Goal: Task Accomplishment & Management: Use online tool/utility

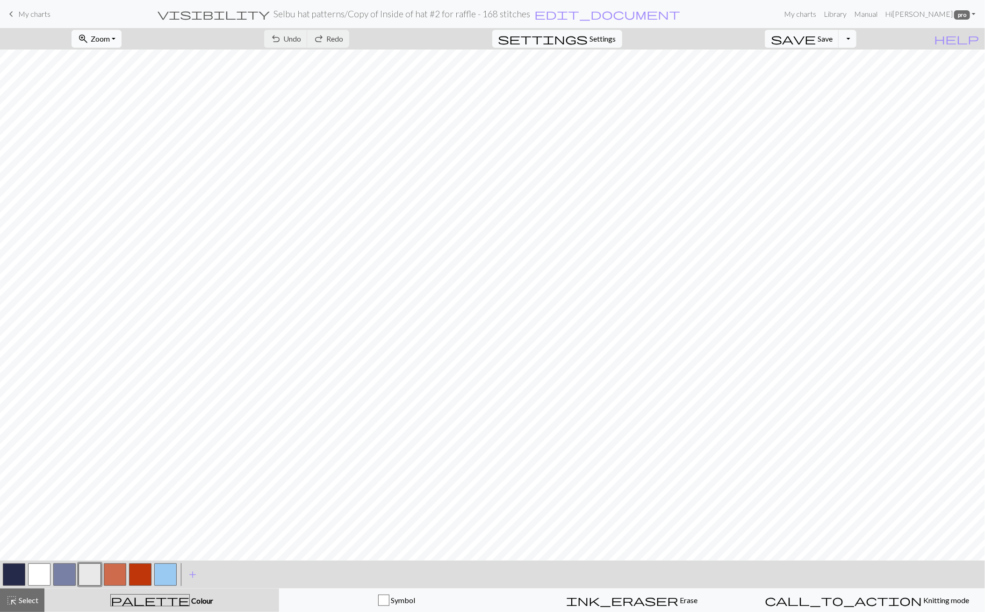
click at [110, 40] on span "Zoom" at bounding box center [100, 38] width 19 height 9
click at [108, 59] on button "Fit all" at bounding box center [109, 58] width 74 height 15
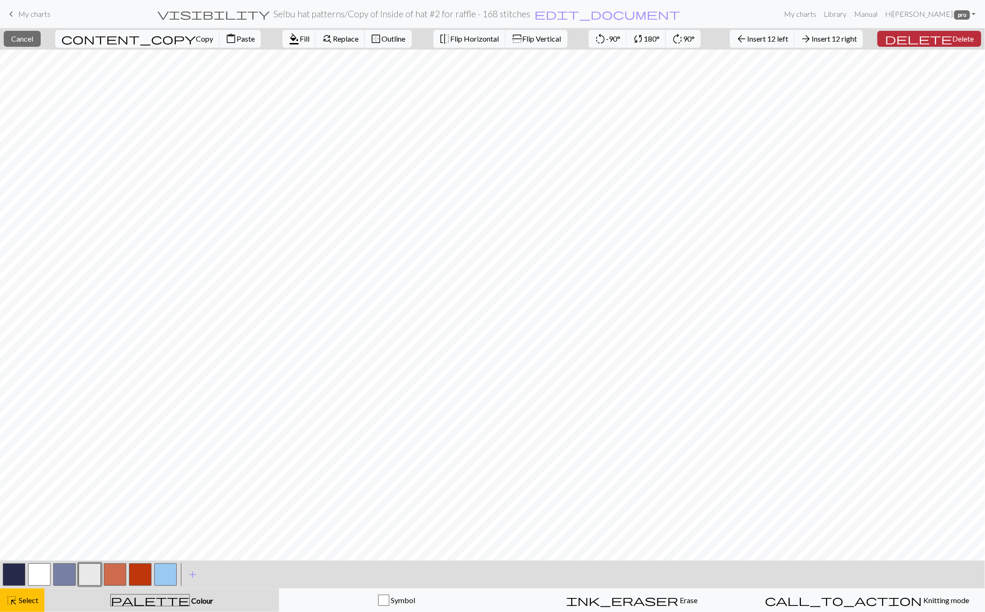
click at [952, 36] on span "Delete" at bounding box center [962, 38] width 21 height 9
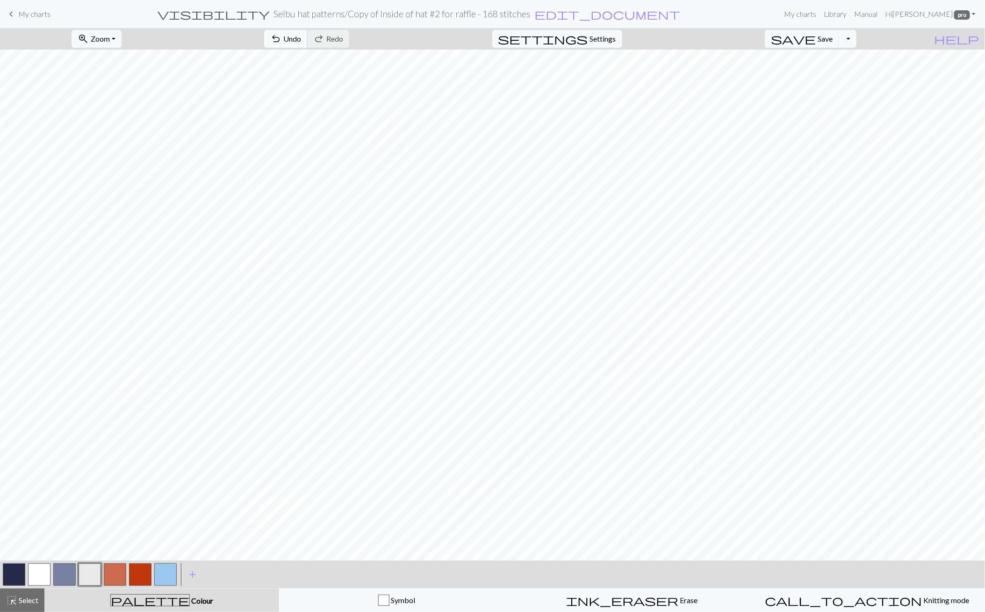
click at [281, 35] on span "undo" at bounding box center [275, 38] width 11 height 13
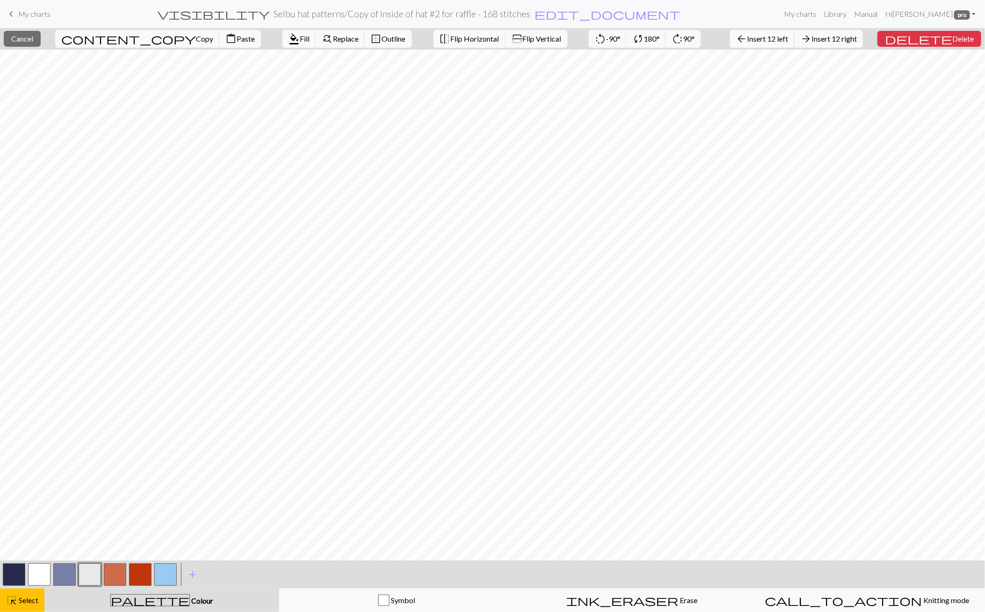
click at [791, 33] on button "arrow_back Insert 12 left" at bounding box center [762, 39] width 65 height 18
click at [196, 37] on span "Copy" at bounding box center [204, 38] width 17 height 9
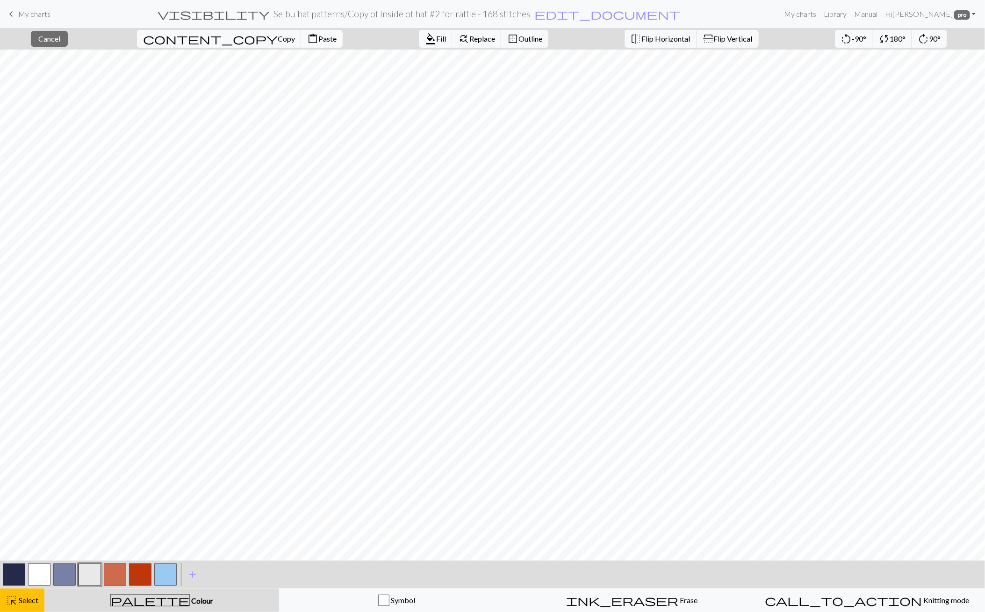
click at [307, 35] on span "content_paste" at bounding box center [312, 38] width 11 height 13
click at [57, 36] on span "Cancel" at bounding box center [49, 38] width 22 height 9
click at [832, 35] on span "Save" at bounding box center [824, 38] width 15 height 9
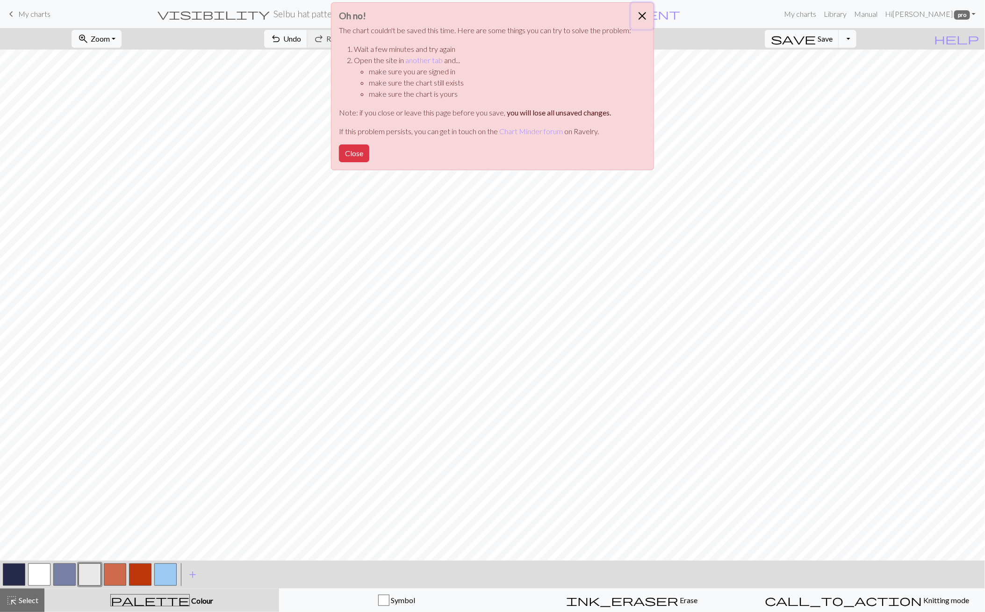
click at [641, 15] on button "Close" at bounding box center [642, 16] width 22 height 26
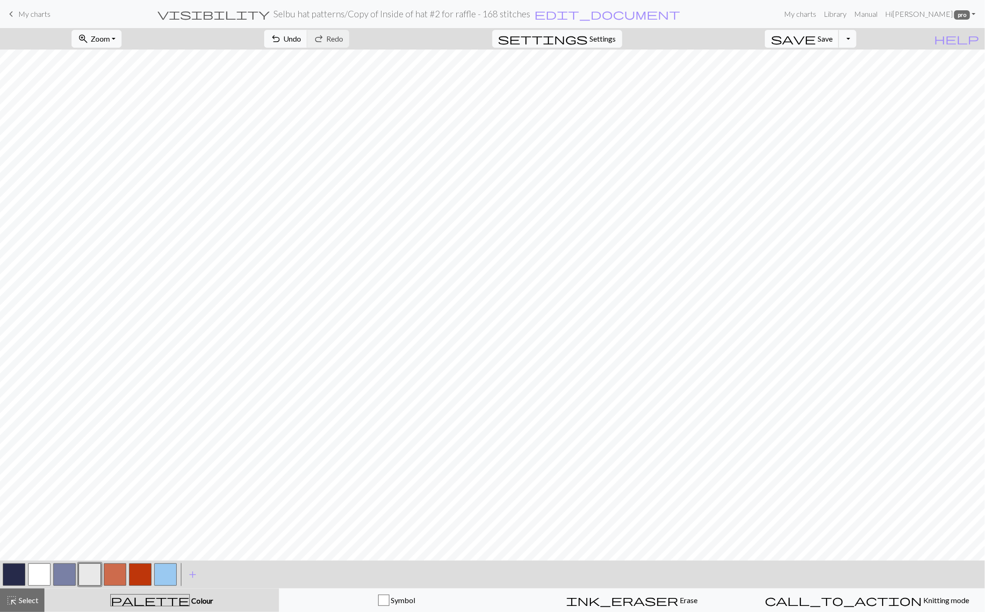
click at [821, 31] on button "save Save Save" at bounding box center [802, 39] width 74 height 18
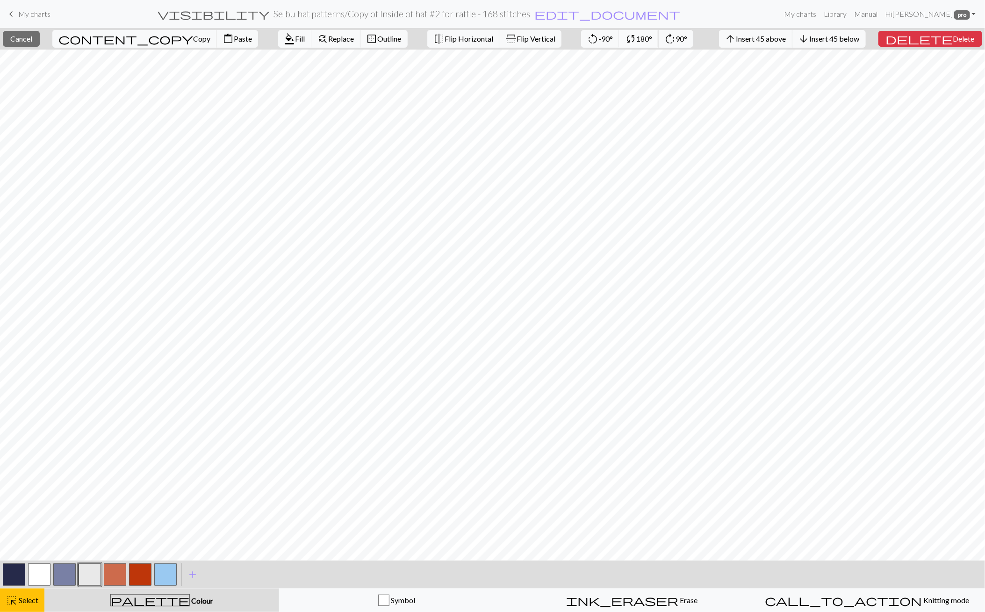
click at [636, 39] on span "180°" at bounding box center [644, 38] width 16 height 9
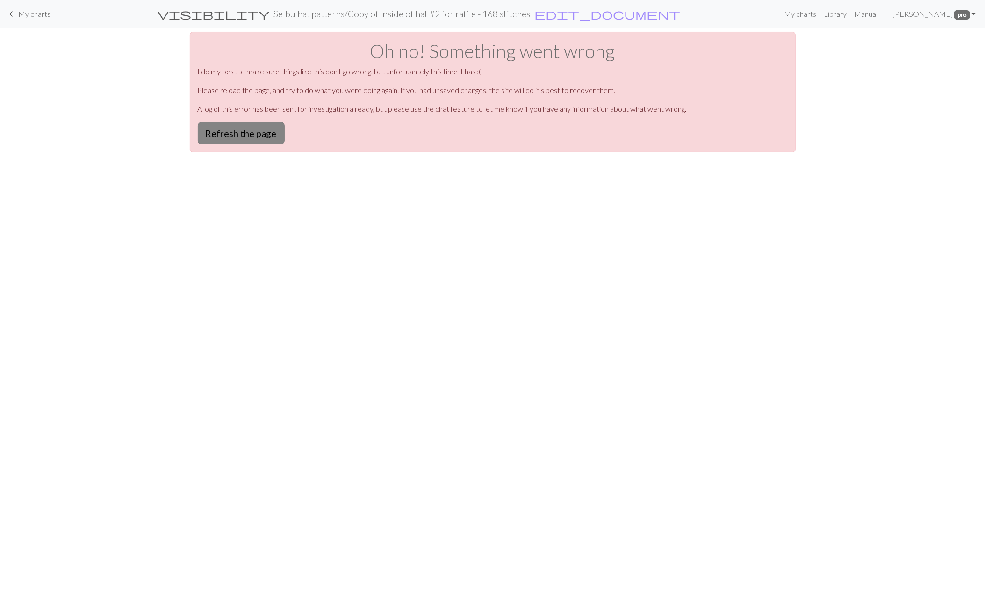
click at [244, 132] on button "Refresh the page" at bounding box center [241, 133] width 87 height 22
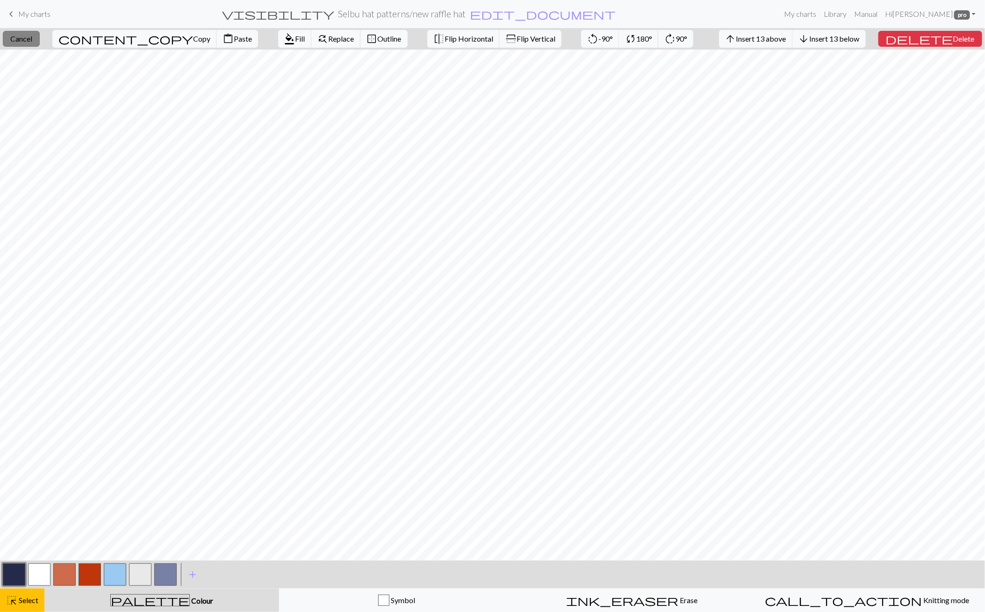
click at [40, 43] on button "close Cancel" at bounding box center [21, 39] width 37 height 16
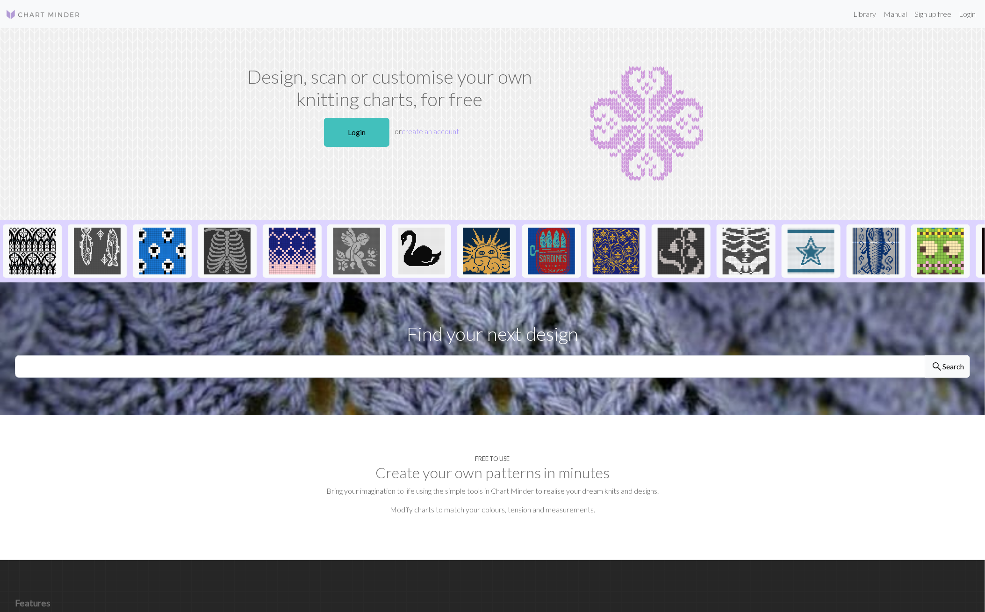
drag, startPoint x: 345, startPoint y: 125, endPoint x: 370, endPoint y: 112, distance: 28.0
click at [344, 126] on link "Login" at bounding box center [356, 132] width 65 height 29
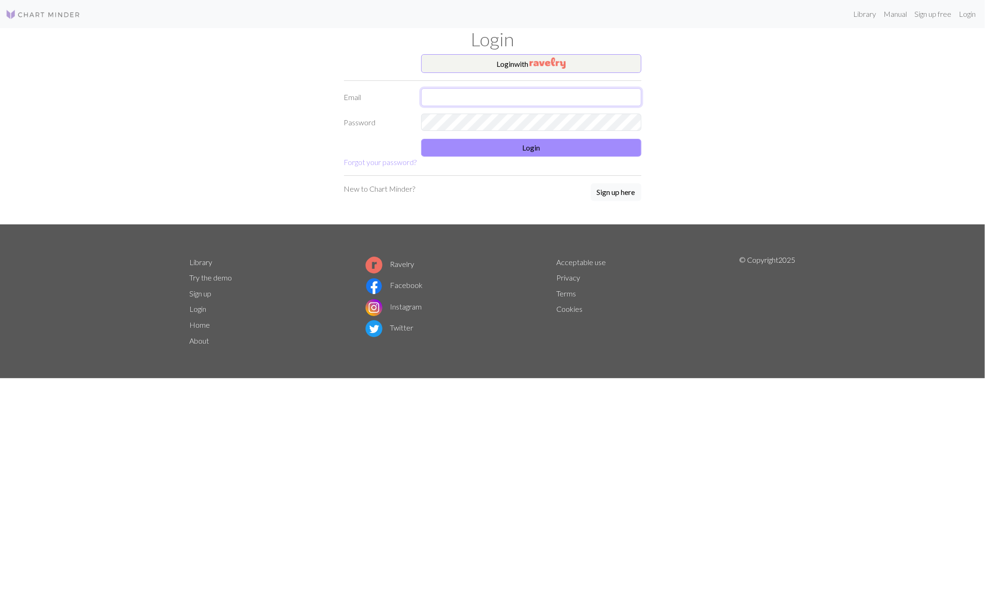
click at [555, 101] on input "text" at bounding box center [531, 97] width 220 height 18
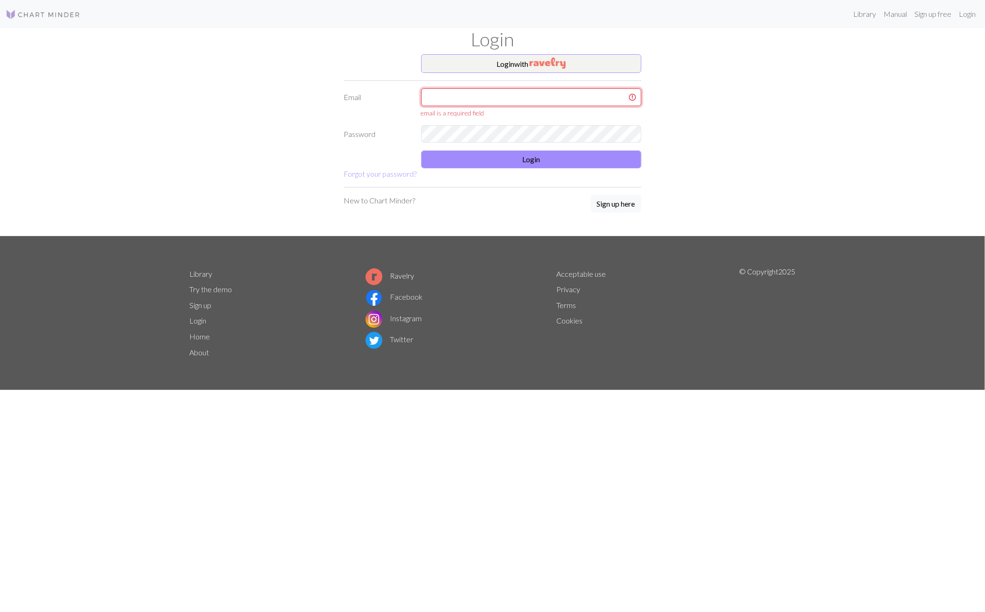
type input "[EMAIL_ADDRESS][DOMAIN_NAME]"
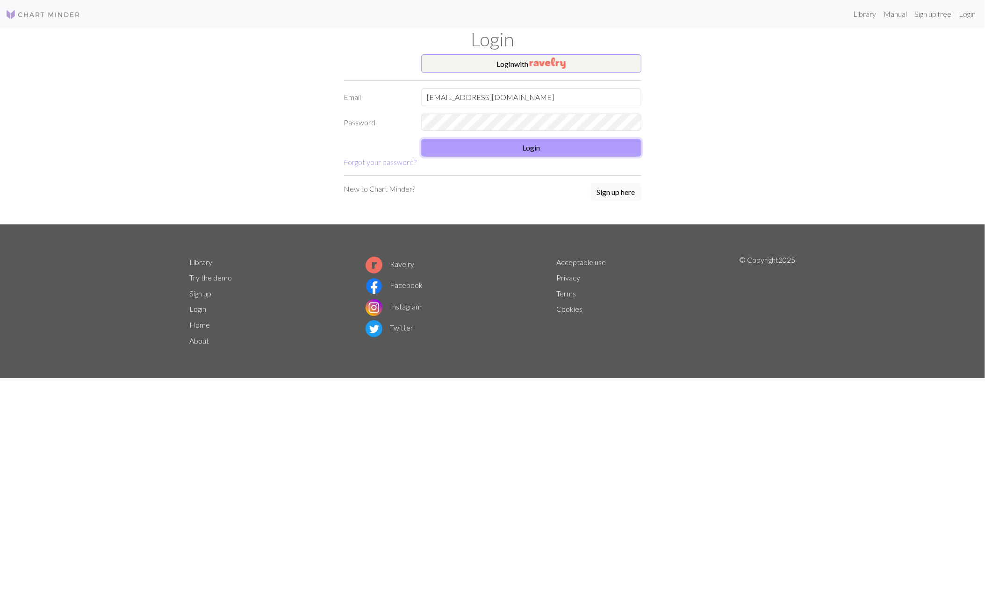
click at [579, 145] on button "Login" at bounding box center [531, 148] width 220 height 18
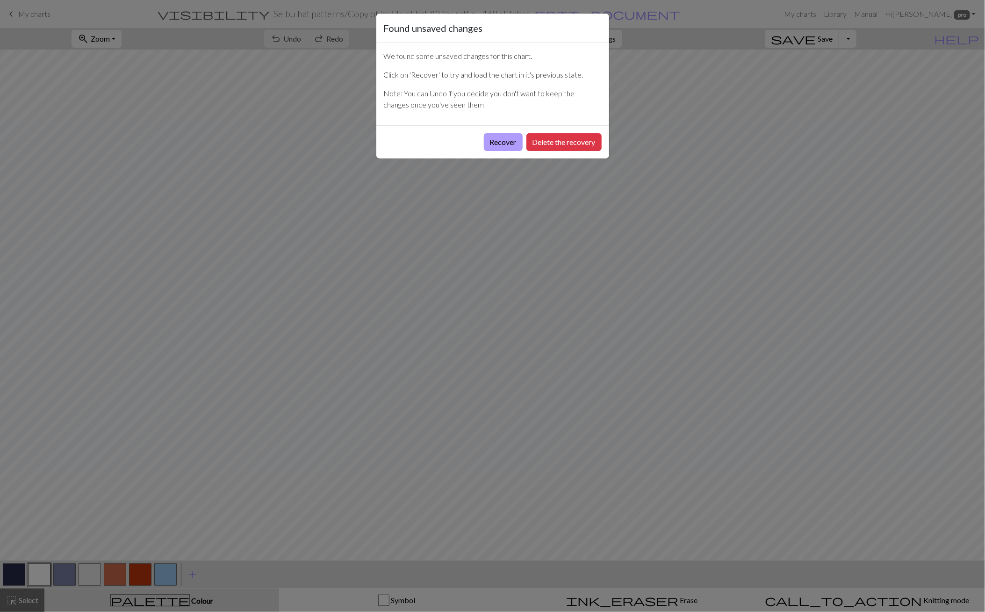
click at [501, 141] on button "Recover" at bounding box center [503, 142] width 39 height 18
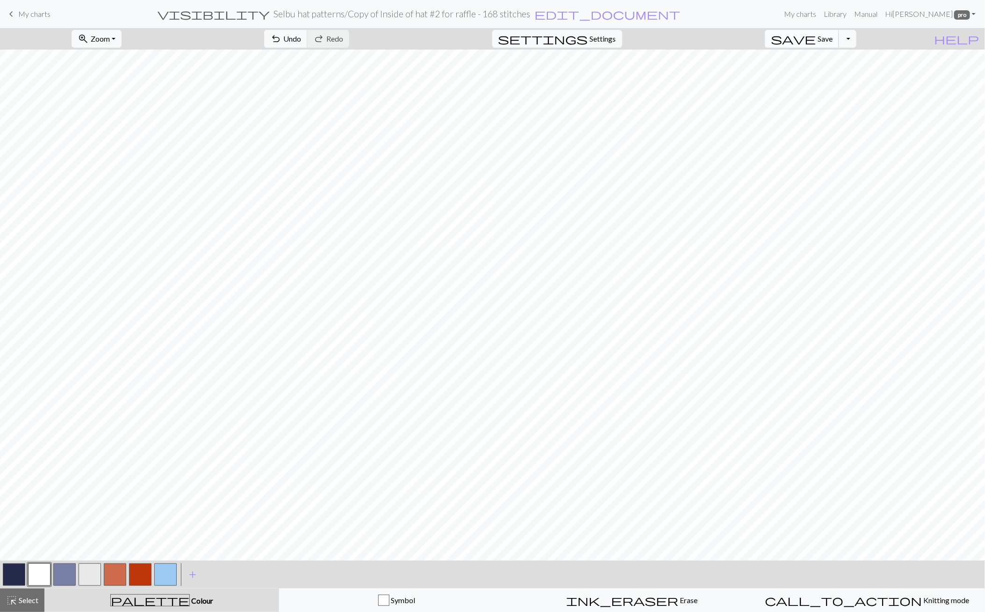
click at [816, 37] on span "save" at bounding box center [793, 38] width 45 height 13
